Goal: Information Seeking & Learning: Learn about a topic

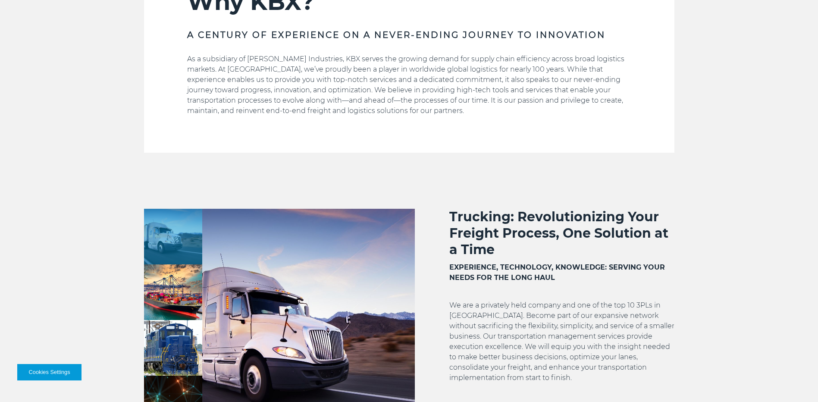
scroll to position [302, 0]
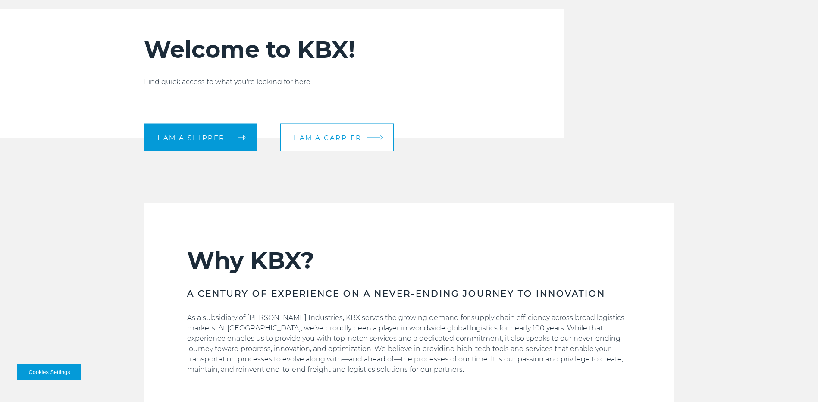
click at [349, 148] on link "I am a carrier" at bounding box center [336, 138] width 113 height 28
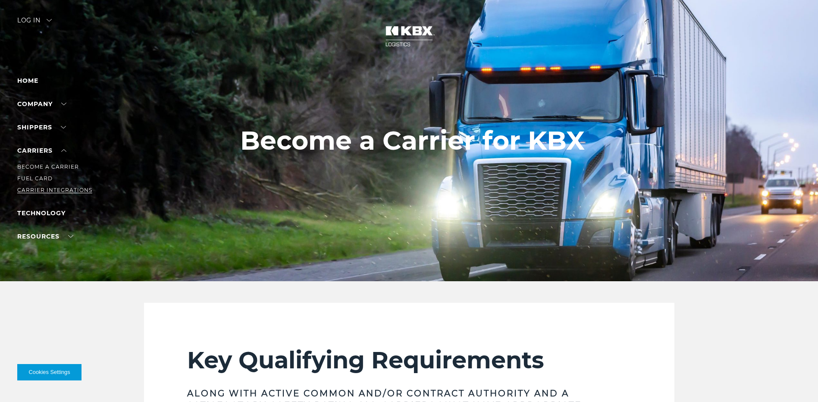
click at [35, 190] on link "Carrier Integrations" at bounding box center [54, 190] width 75 height 6
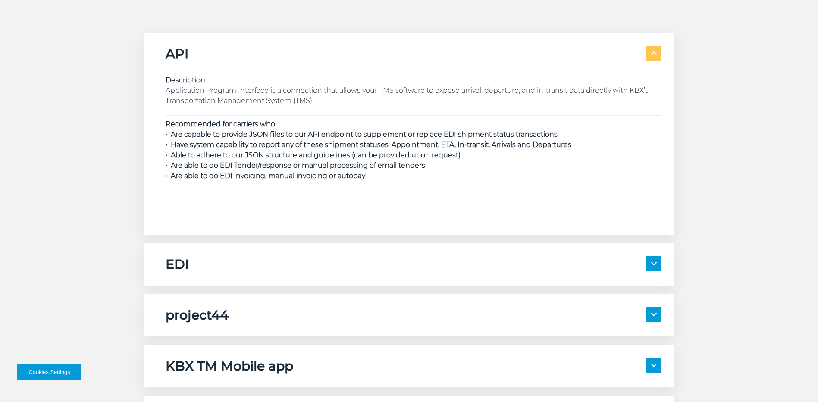
scroll to position [1337, 0]
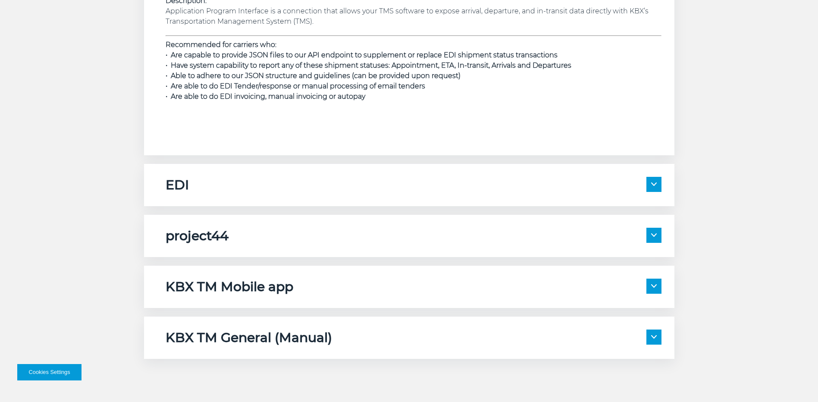
click at [226, 188] on div "EDI" at bounding box center [414, 185] width 496 height 16
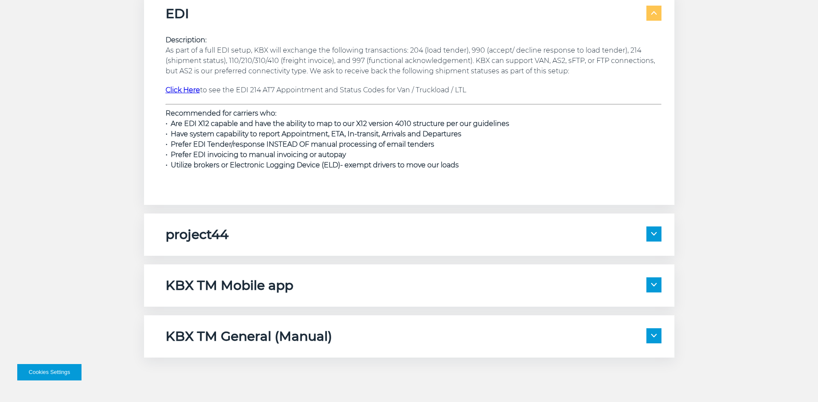
scroll to position [1510, 0]
click at [349, 230] on div "project44" at bounding box center [414, 233] width 496 height 16
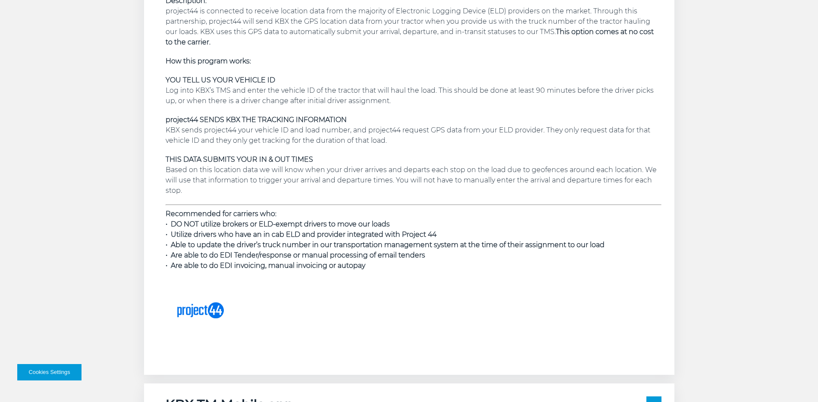
scroll to position [1984, 0]
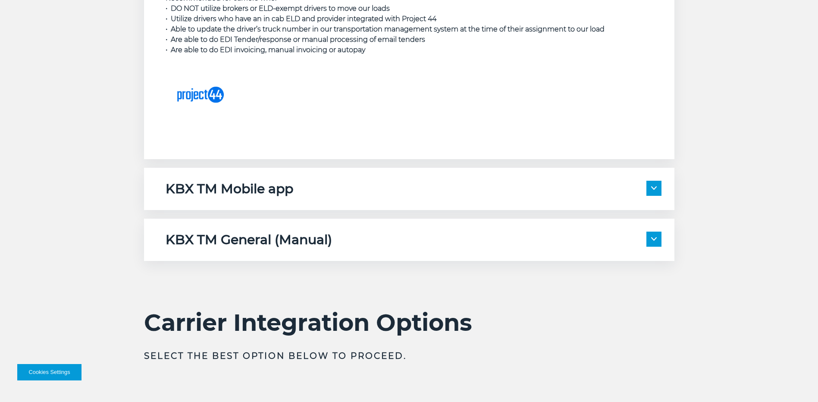
click at [372, 185] on div "KBX TM Mobile app" at bounding box center [414, 189] width 496 height 16
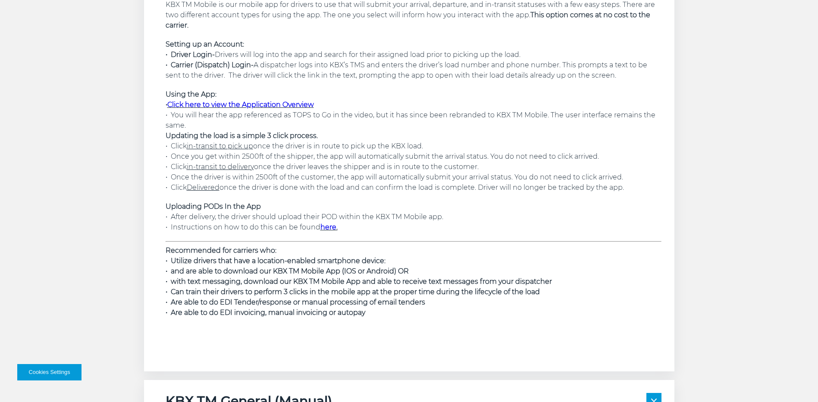
scroll to position [2415, 0]
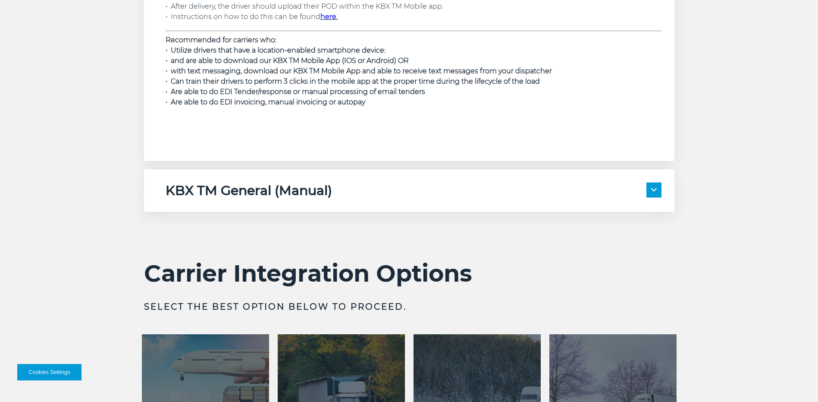
click at [371, 190] on div "KBX TM General (Manual)" at bounding box center [414, 190] width 496 height 16
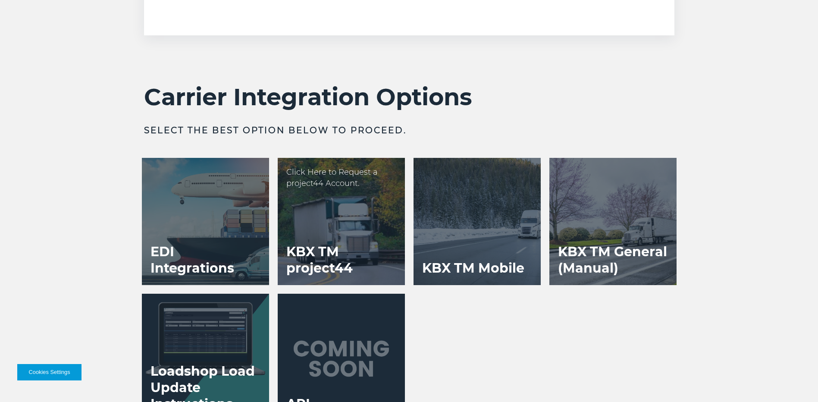
scroll to position [2761, 0]
